Goal: Find specific page/section: Find specific page/section

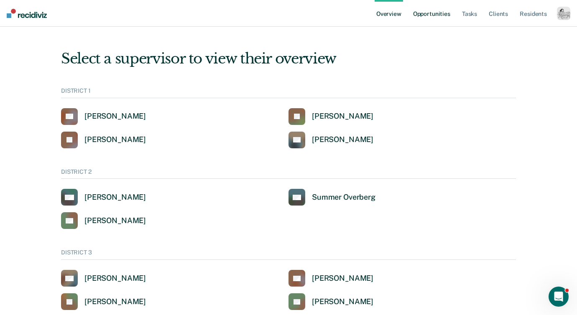
click at [421, 15] on link "Opportunities" at bounding box center [431, 13] width 41 height 27
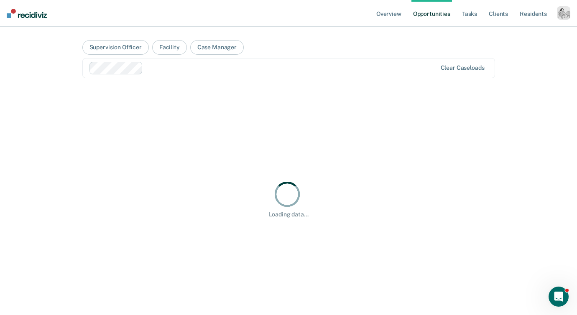
click at [569, 10] on div "button" at bounding box center [563, 12] width 13 height 13
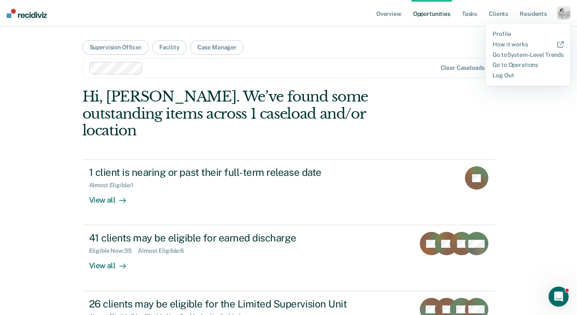
click at [217, 65] on div at bounding box center [291, 68] width 290 height 10
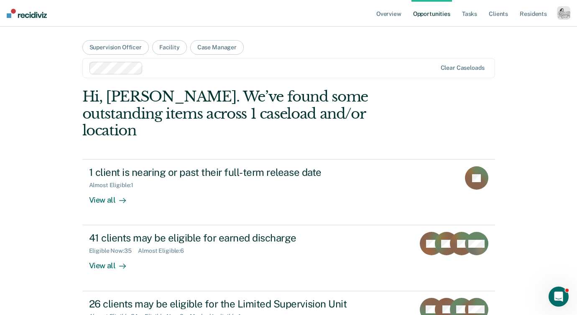
click at [200, 63] on div at bounding box center [263, 68] width 348 height 13
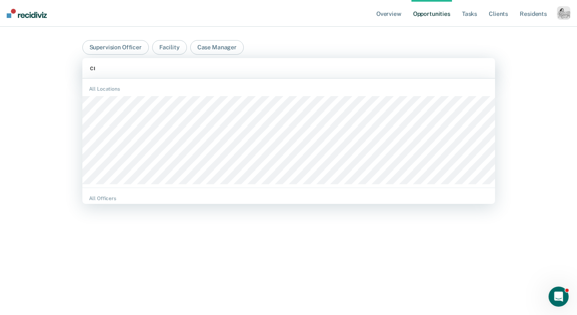
type input "cre"
